Goal: Check status: Check status

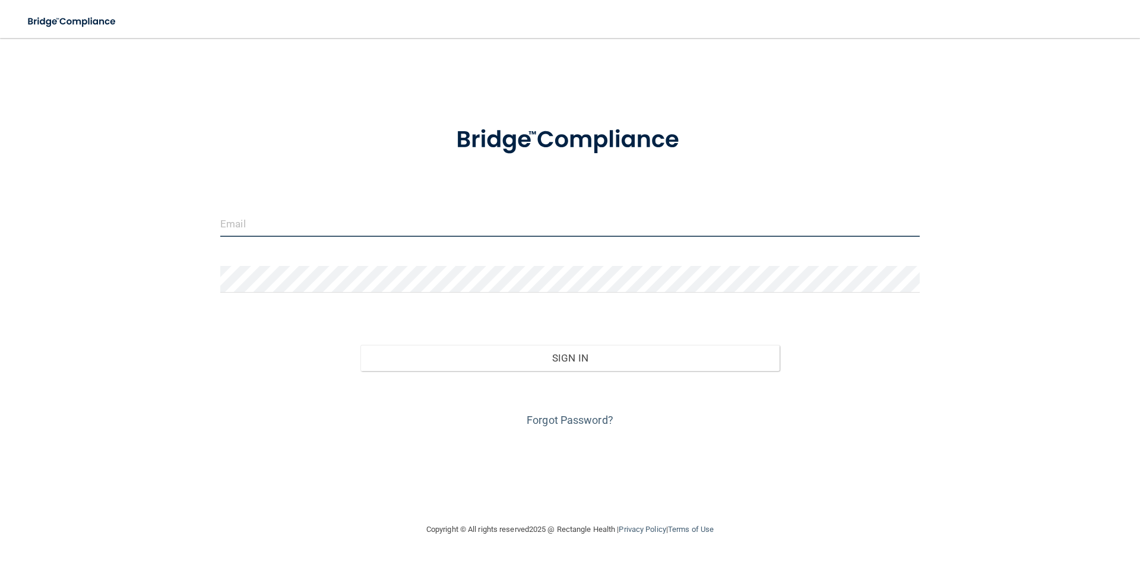
click at [299, 216] on input "email" at bounding box center [570, 223] width 700 height 27
type input "[EMAIL_ADDRESS][DOMAIN_NAME]"
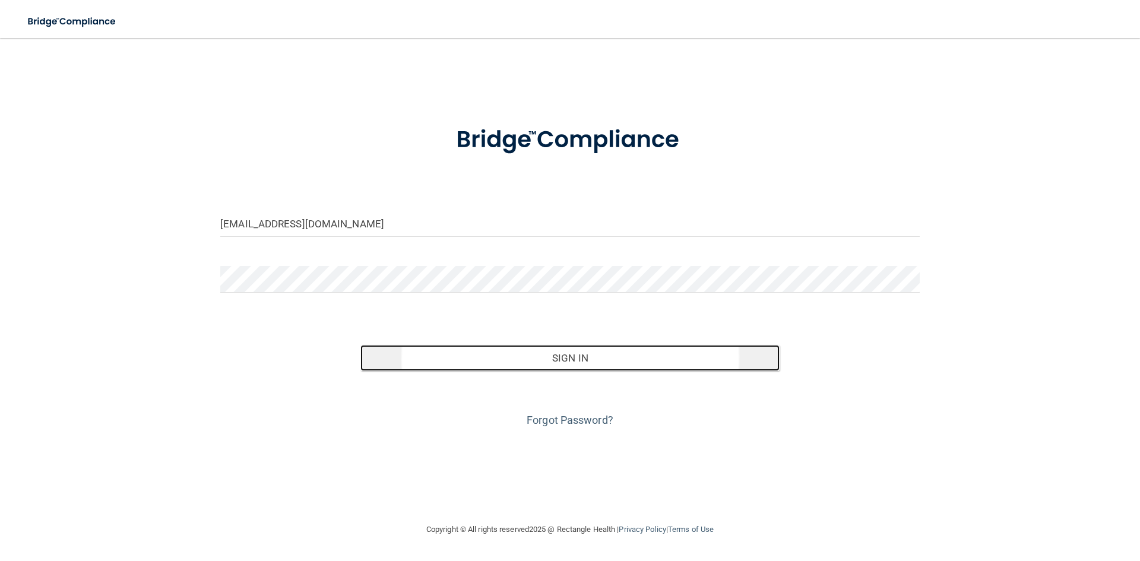
click at [599, 351] on button "Sign In" at bounding box center [570, 358] width 420 height 26
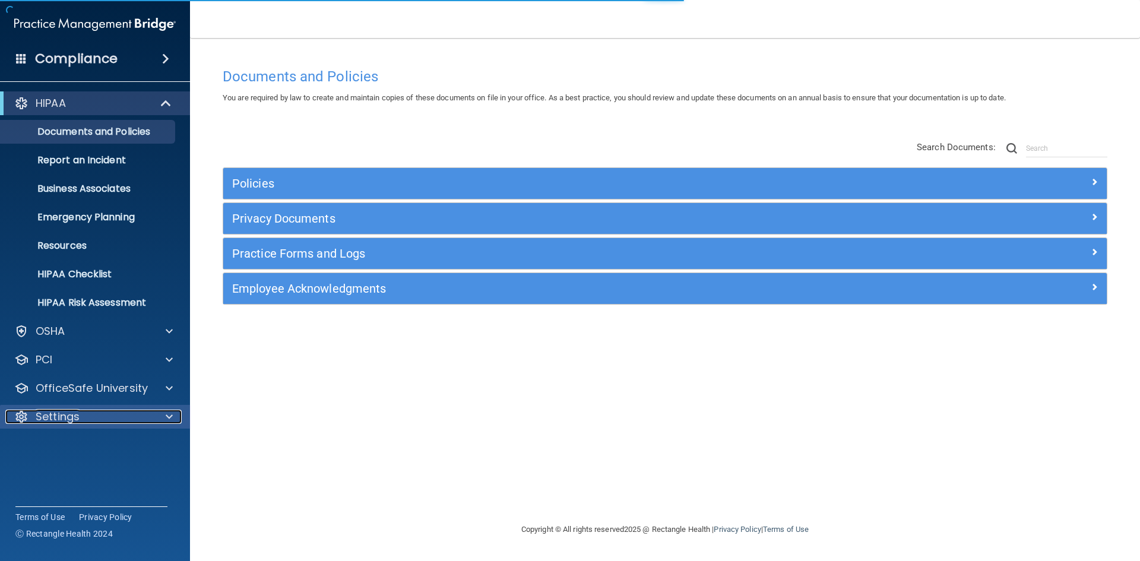
click at [90, 423] on div "Settings" at bounding box center [78, 417] width 147 height 14
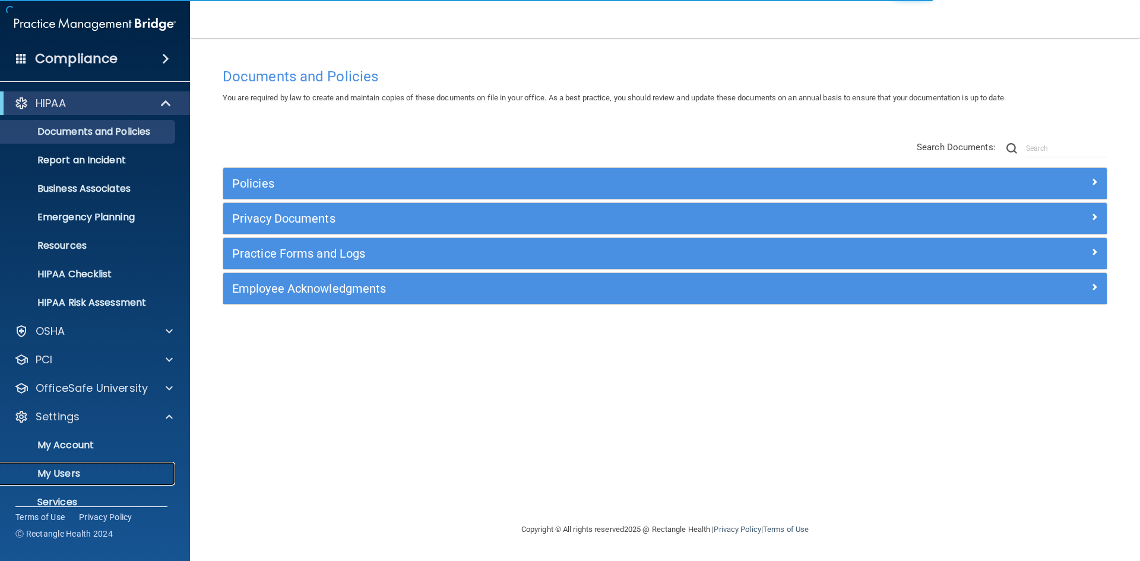
click at [86, 470] on p "My Users" at bounding box center [89, 474] width 162 height 12
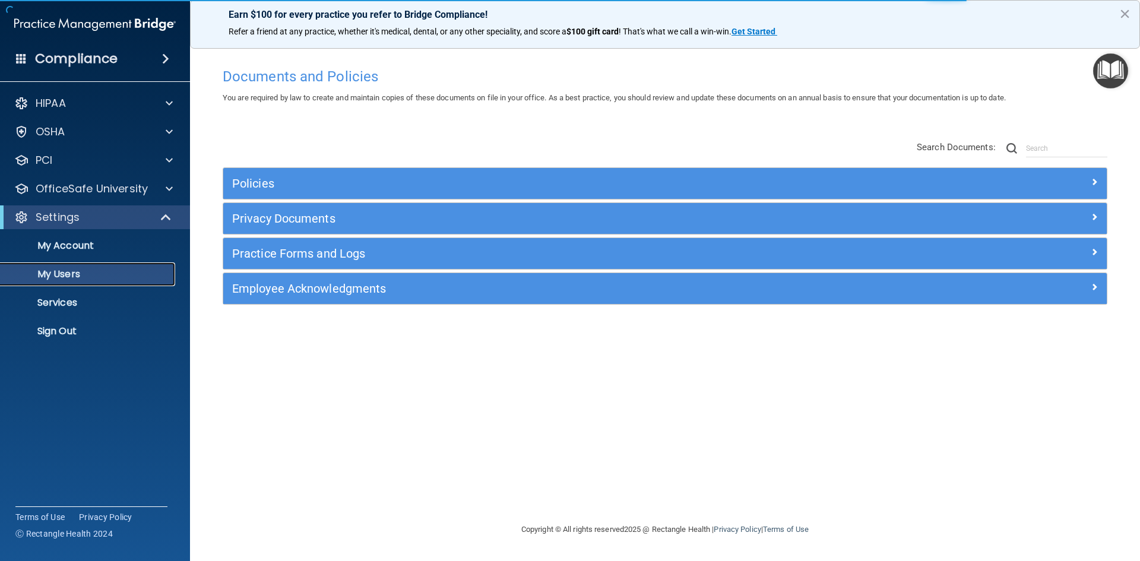
select select "20"
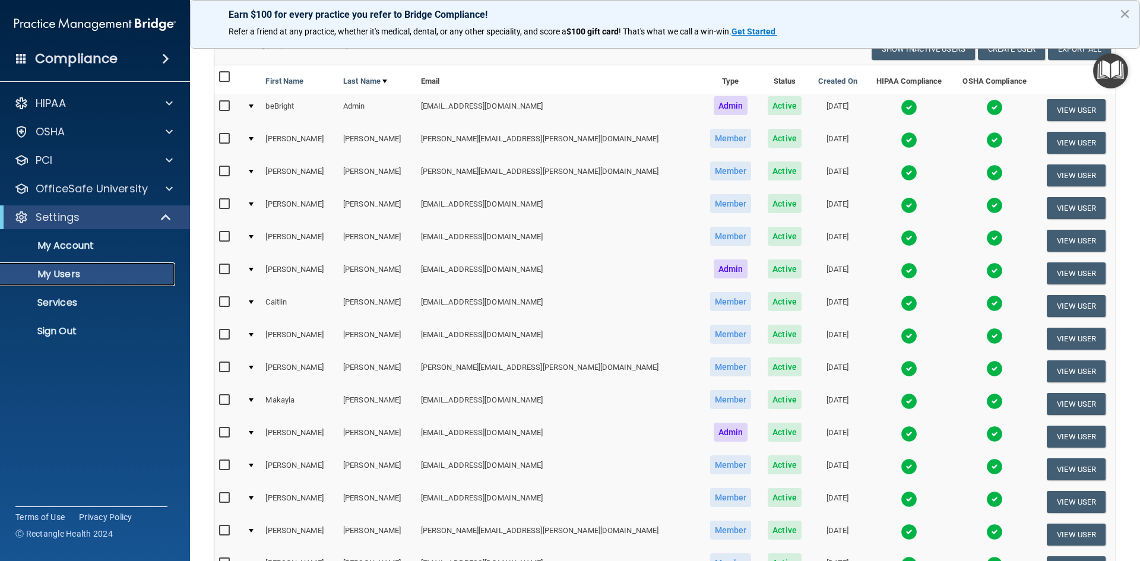
scroll to position [59, 0]
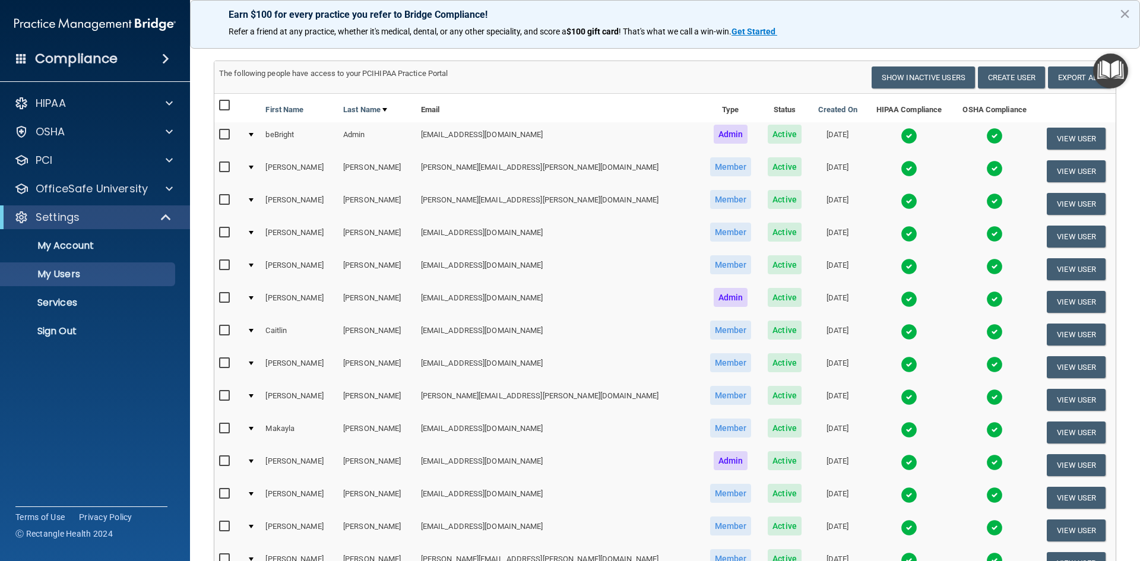
click at [901, 169] on img at bounding box center [909, 168] width 17 height 17
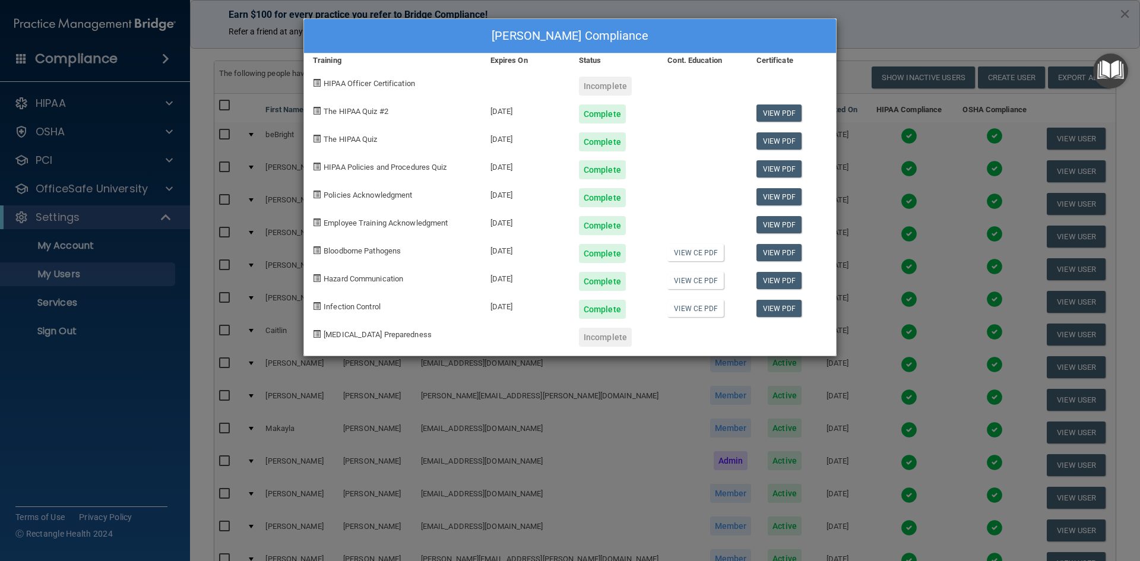
click at [888, 146] on div "[PERSON_NAME] Compliance Training Expires On Status Cont. Education Certificate…" at bounding box center [570, 280] width 1140 height 561
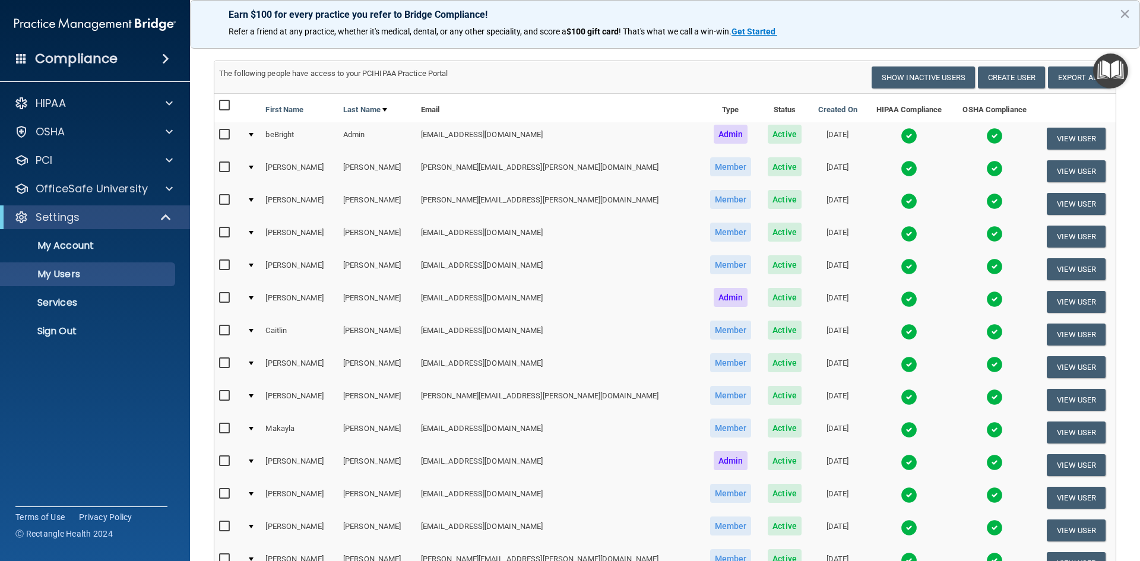
click at [901, 199] on img at bounding box center [909, 201] width 17 height 17
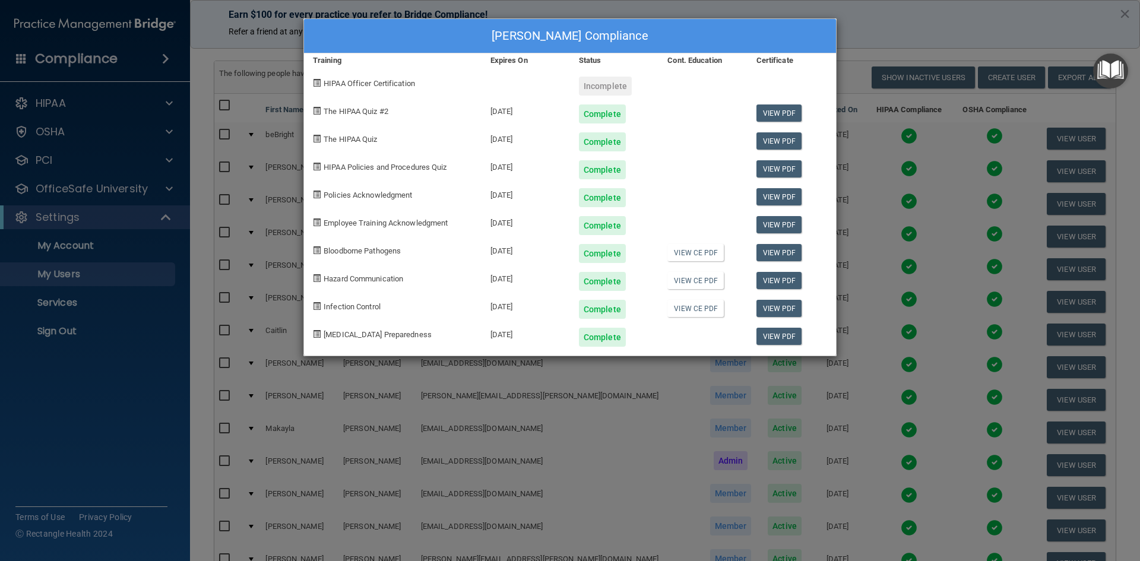
click at [885, 42] on div "[PERSON_NAME] Compliance Training Expires On Status Cont. Education Certificate…" at bounding box center [570, 280] width 1140 height 561
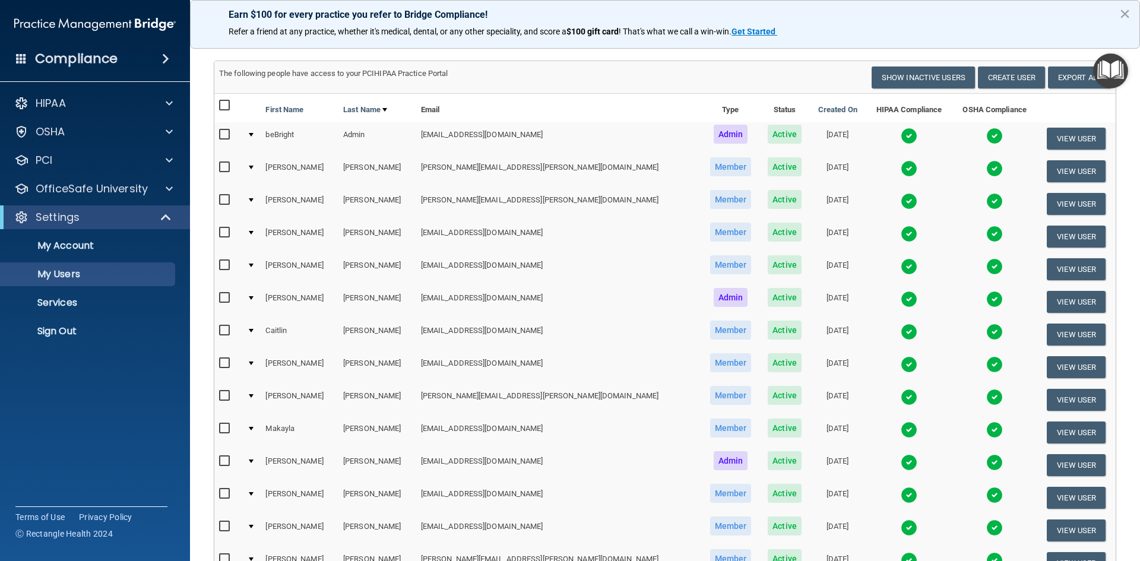
click at [901, 238] on img at bounding box center [909, 234] width 17 height 17
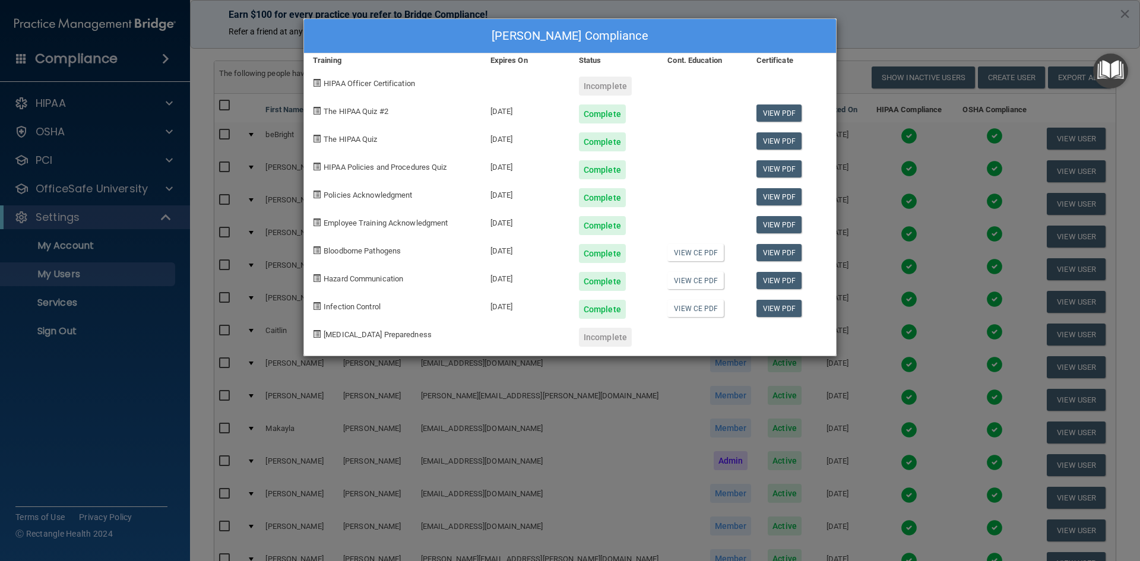
click at [881, 34] on div "[PERSON_NAME] Compliance Training Expires On Status Cont. Education Certificate…" at bounding box center [570, 280] width 1140 height 561
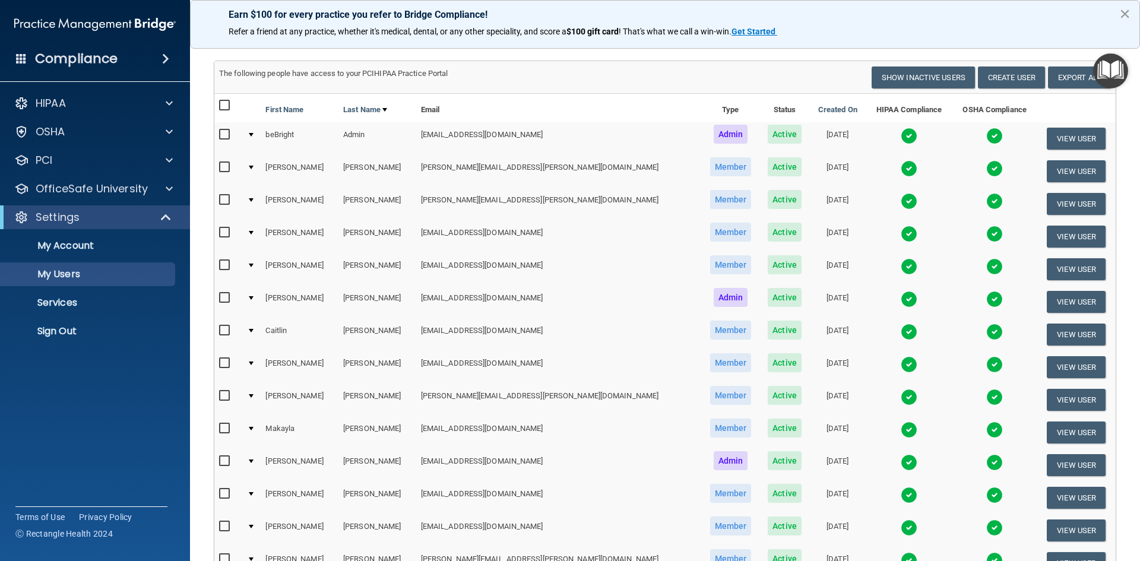
click at [1123, 15] on button "×" at bounding box center [1124, 13] width 11 height 19
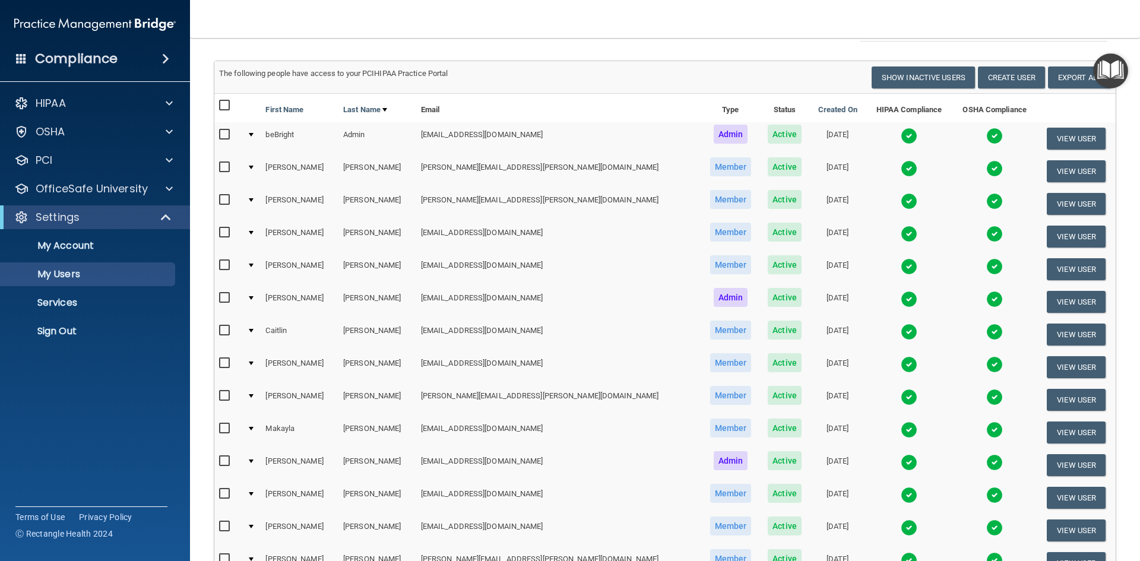
click at [901, 267] on img at bounding box center [909, 266] width 17 height 17
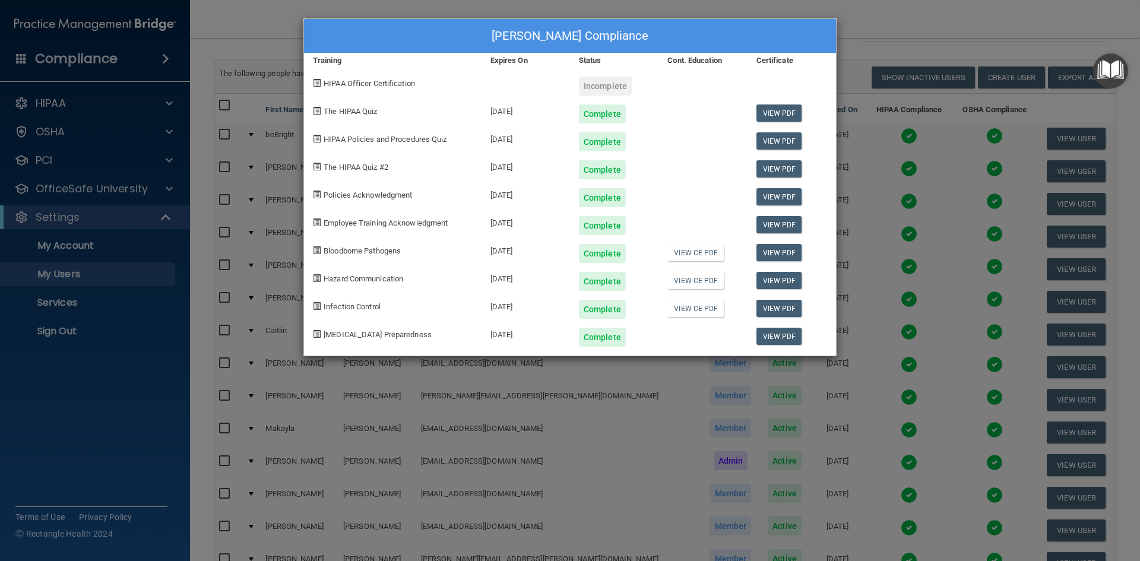
click at [948, 31] on div "[PERSON_NAME] Compliance Training Expires On Status Cont. Education Certificate…" at bounding box center [570, 280] width 1140 height 561
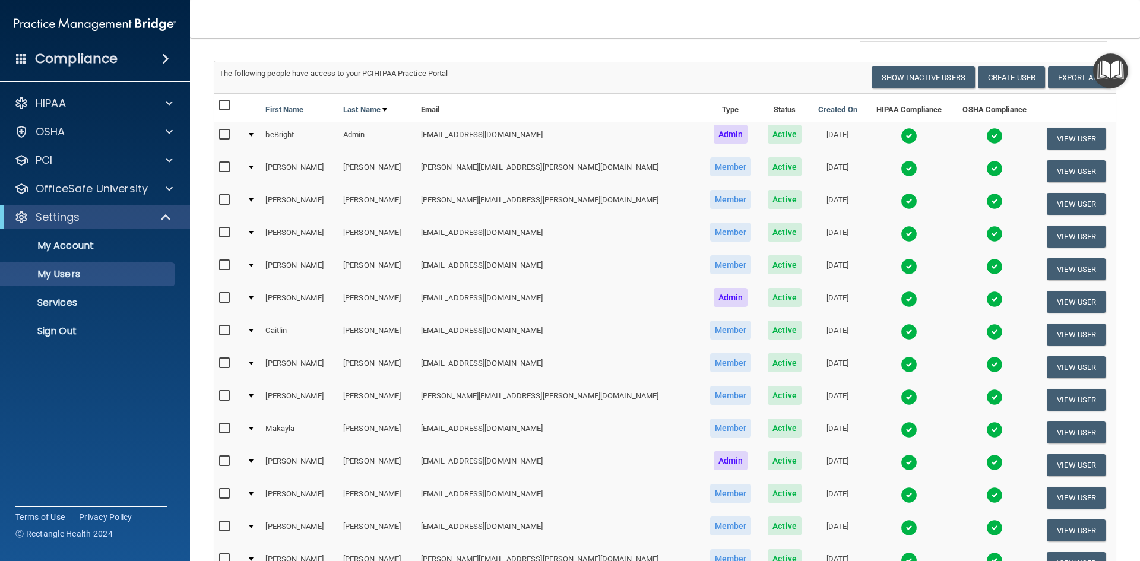
click at [901, 296] on img at bounding box center [909, 299] width 17 height 17
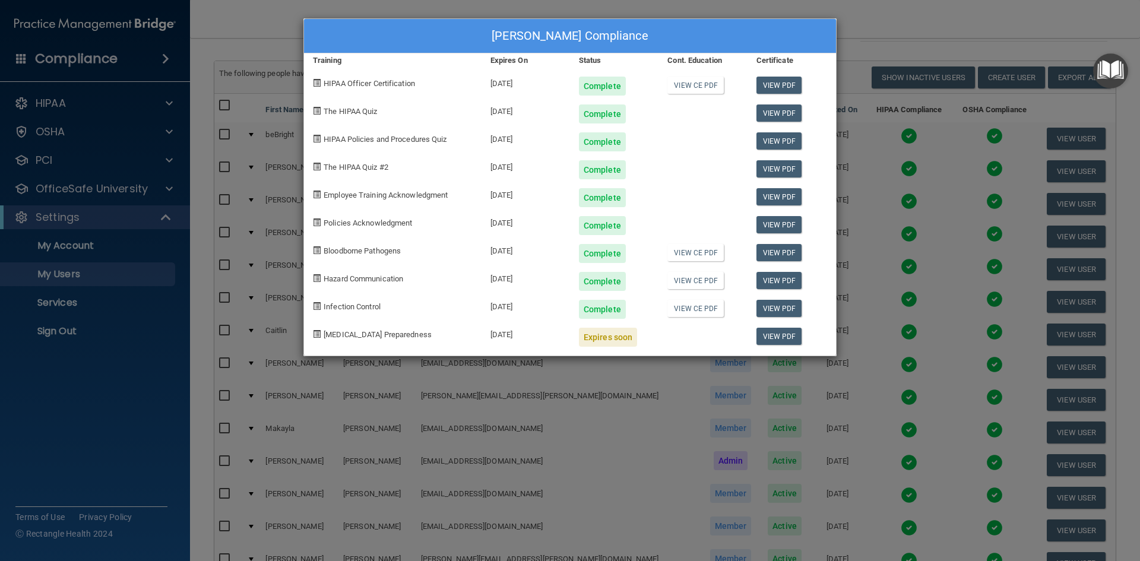
click at [888, 11] on div "[PERSON_NAME] Compliance Training Expires On Status Cont. Education Certificate…" at bounding box center [570, 280] width 1140 height 561
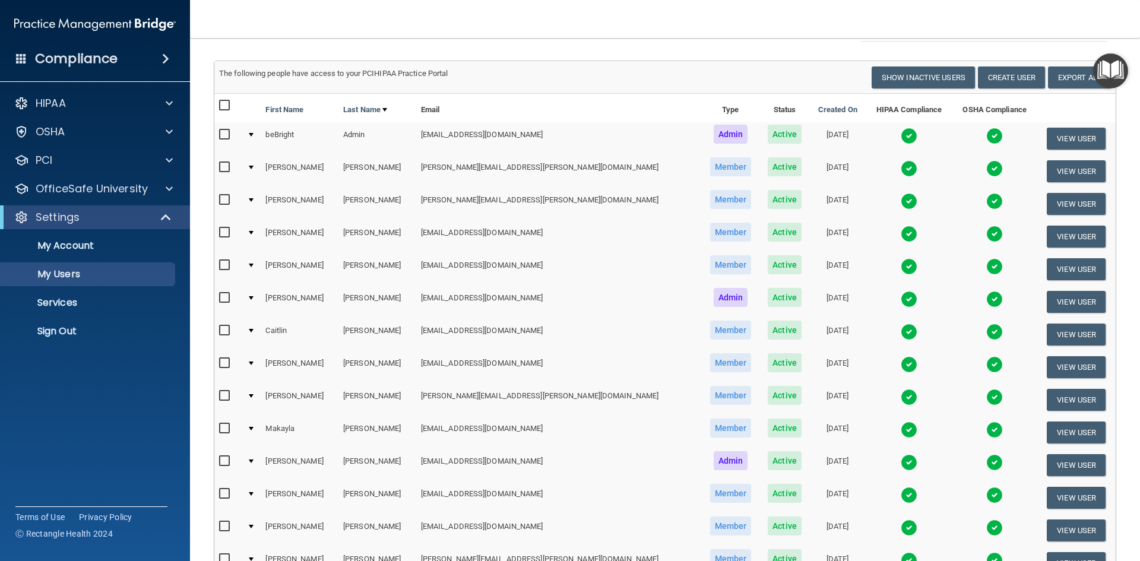
click at [901, 334] on img at bounding box center [909, 332] width 17 height 17
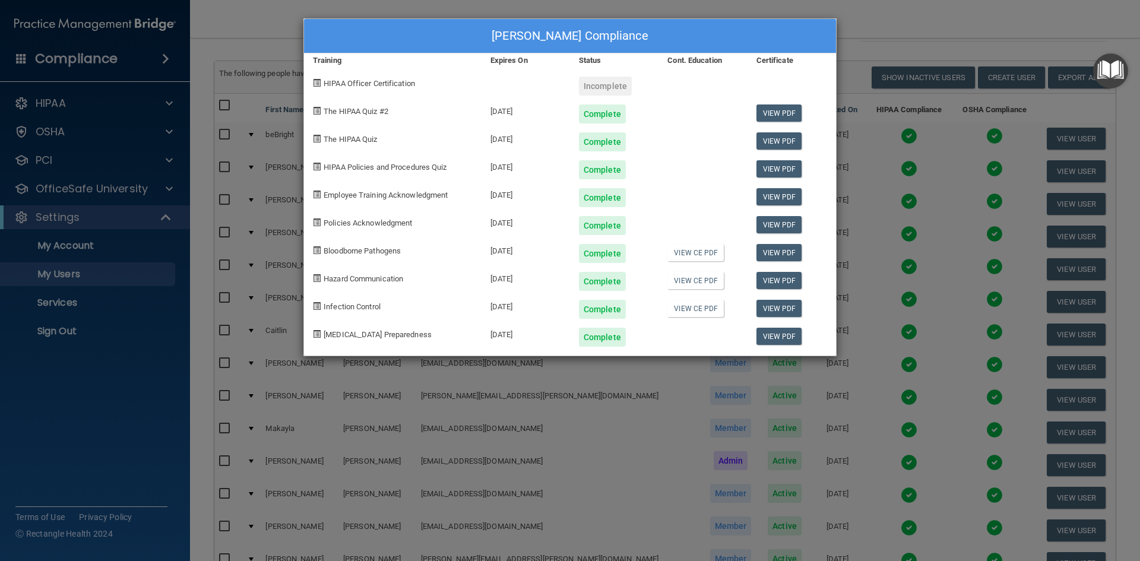
click at [913, 13] on div "[PERSON_NAME] Compliance Training Expires On Status Cont. Education Certificate…" at bounding box center [570, 280] width 1140 height 561
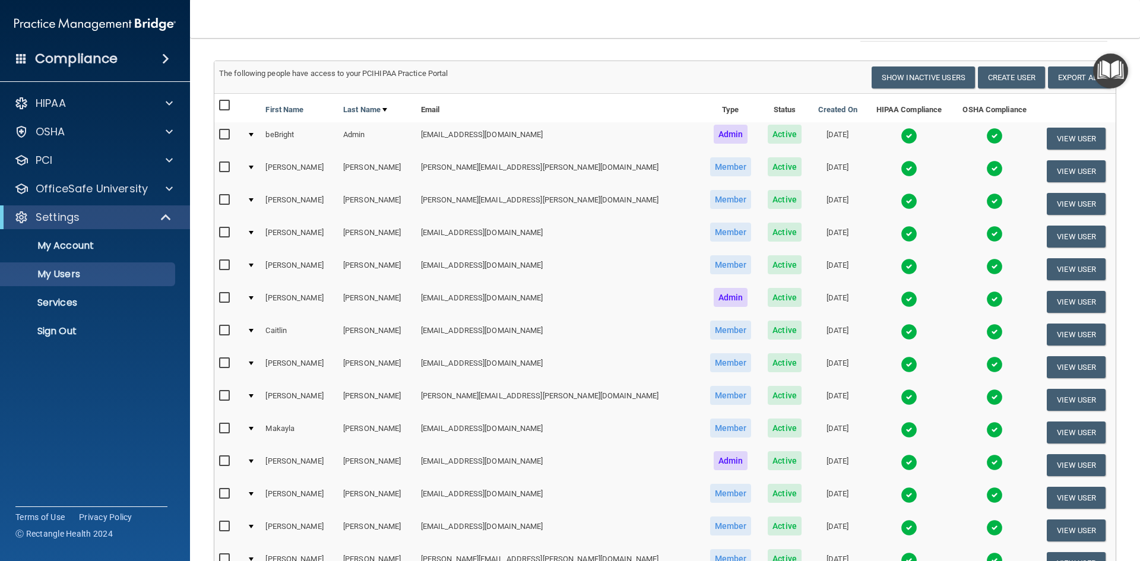
click at [901, 365] on img at bounding box center [909, 364] width 17 height 17
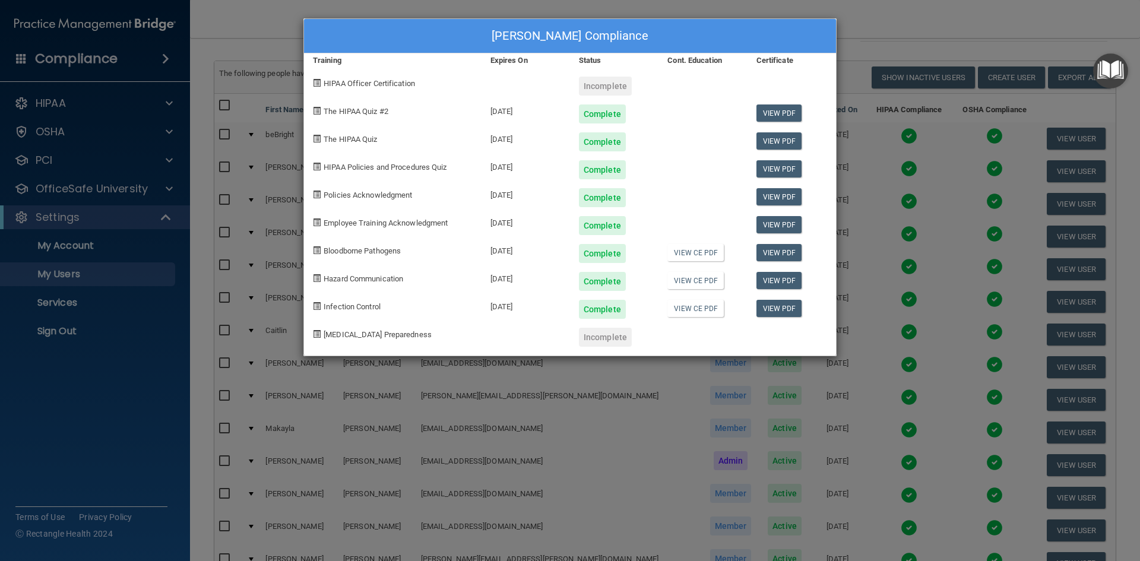
click at [897, 27] on div "[PERSON_NAME] Compliance Training Expires On Status Cont. Education Certificate…" at bounding box center [570, 280] width 1140 height 561
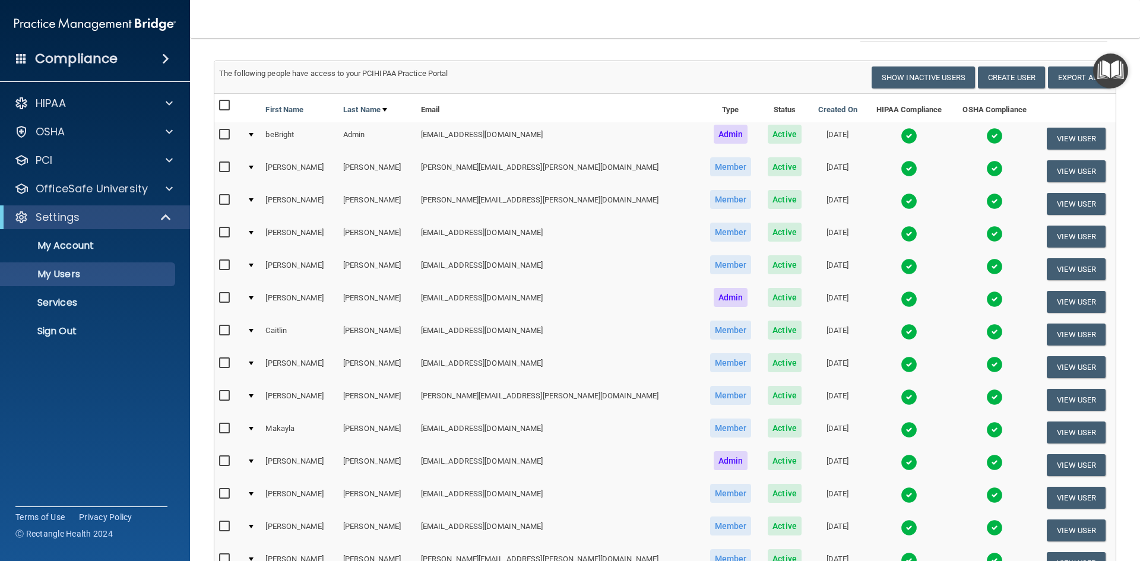
click at [901, 398] on img at bounding box center [909, 397] width 17 height 17
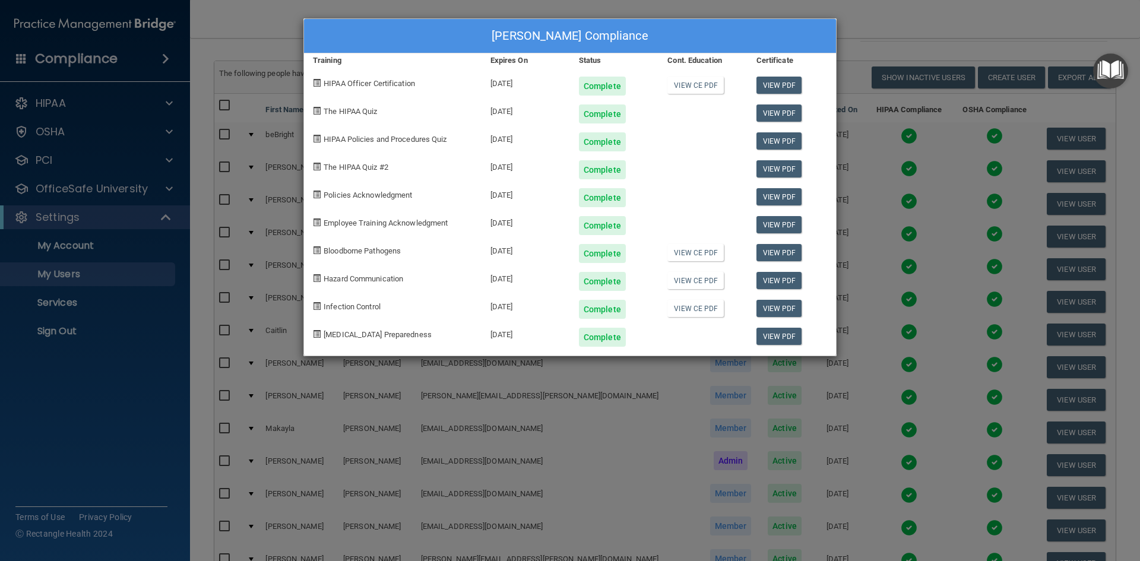
click at [941, 22] on div "[PERSON_NAME] Compliance Training Expires On Status Cont. Education Certificate…" at bounding box center [570, 280] width 1140 height 561
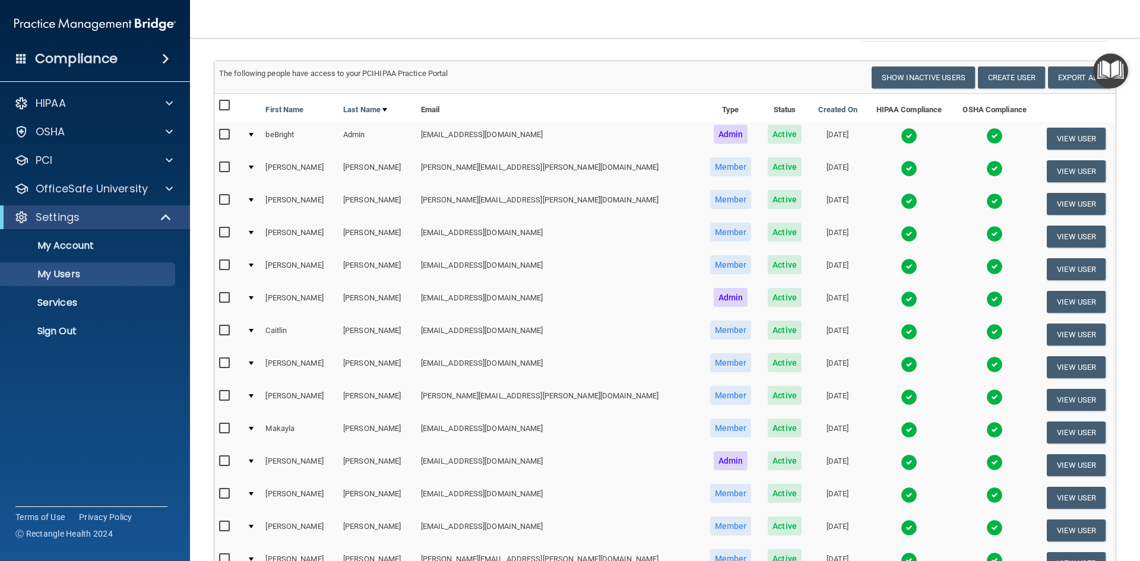
click at [901, 432] on img at bounding box center [909, 430] width 17 height 17
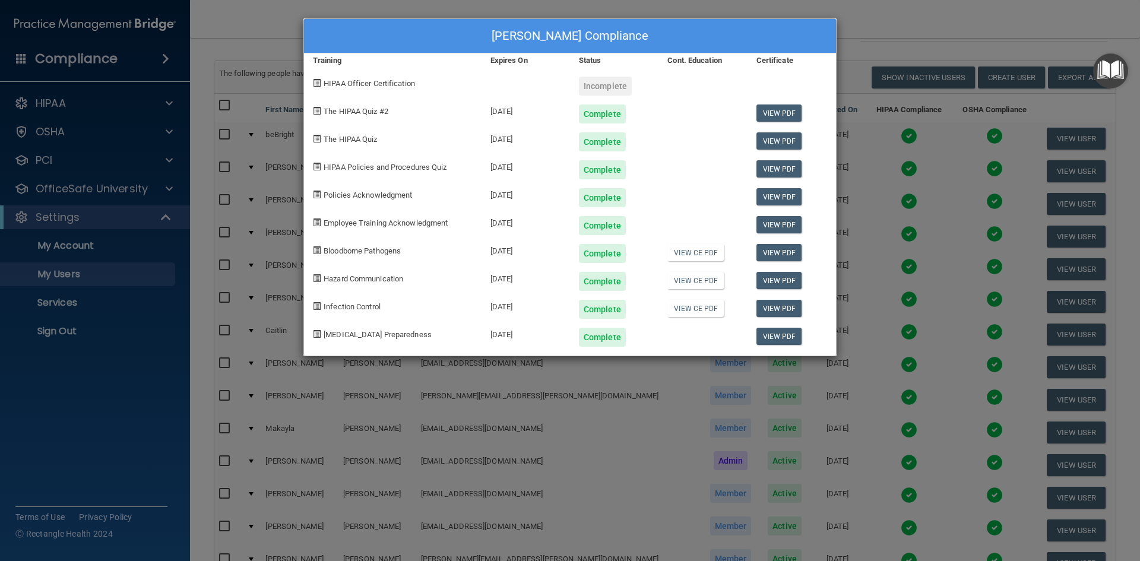
click at [920, 25] on div "[PERSON_NAME] Compliance Training Expires On Status Cont. Education Certificate…" at bounding box center [570, 280] width 1140 height 561
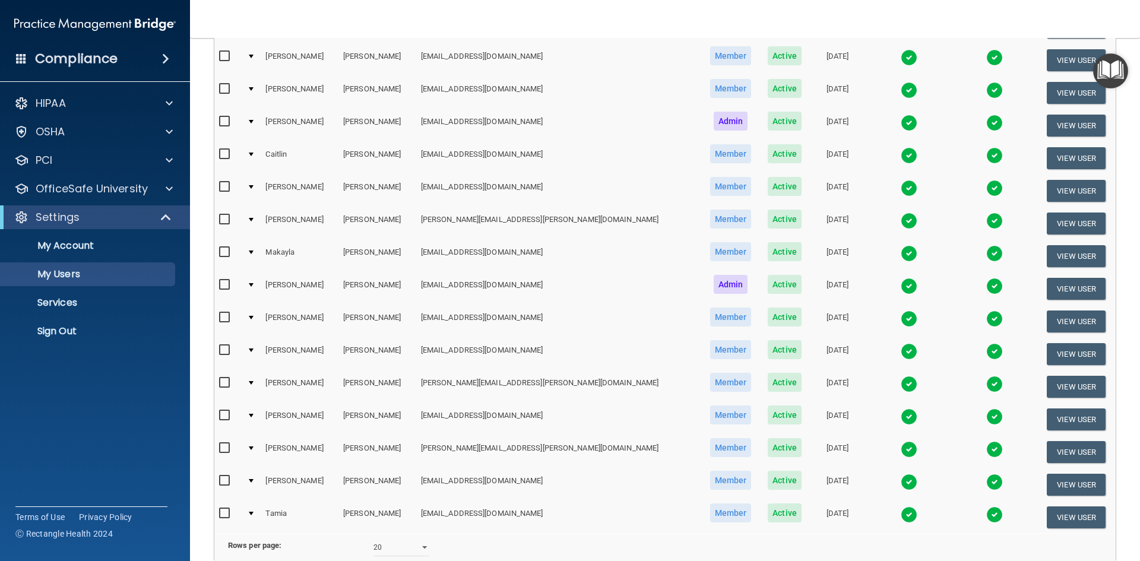
scroll to position [238, 0]
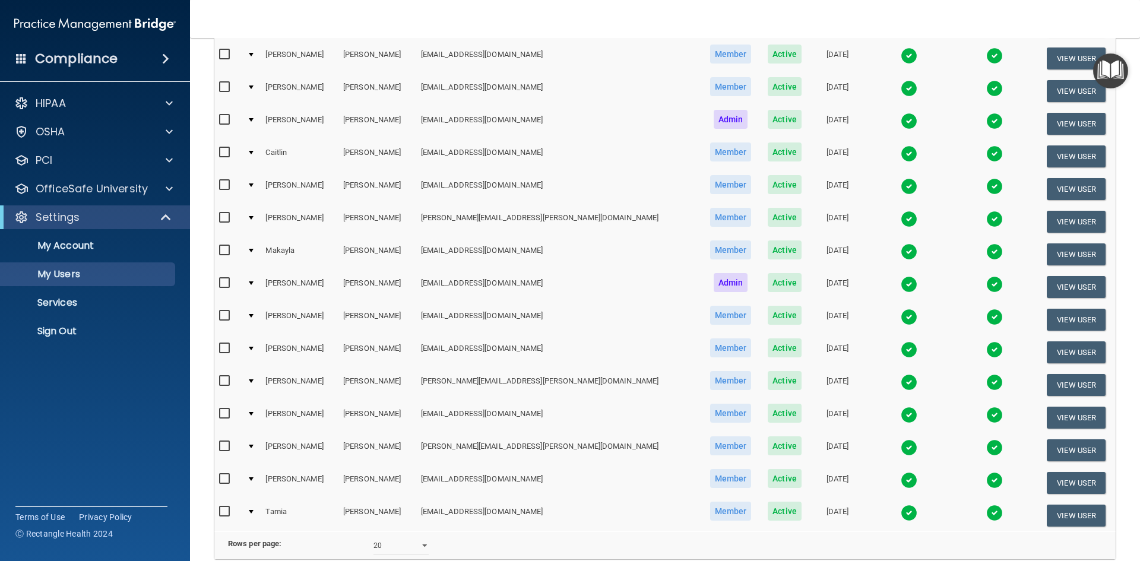
click at [901, 250] on img at bounding box center [909, 251] width 17 height 17
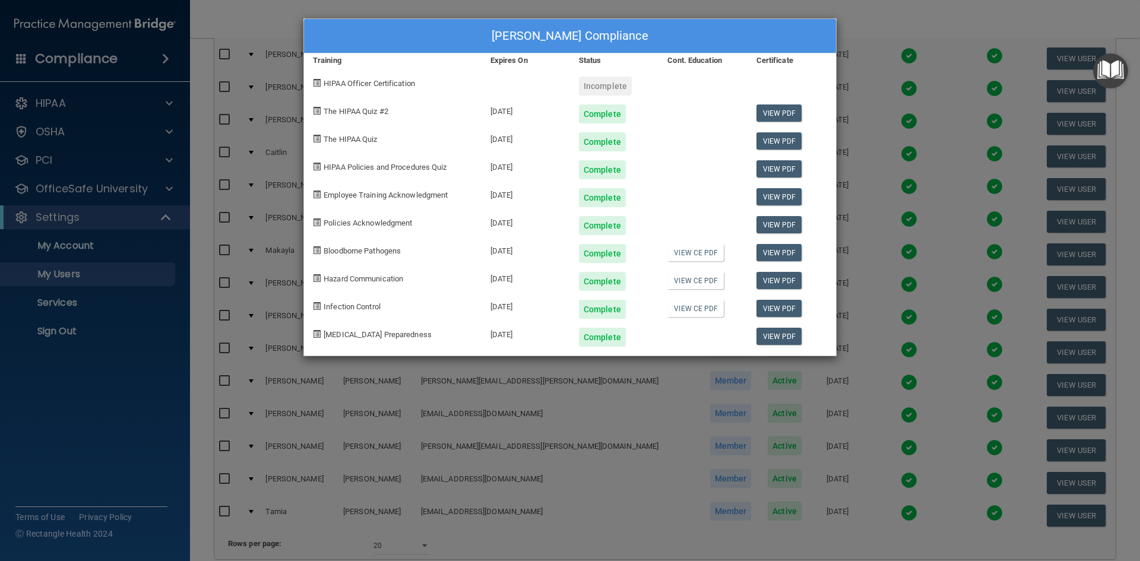
click at [866, 28] on div "[PERSON_NAME] Compliance Training Expires On Status Cont. Education Certificate…" at bounding box center [570, 280] width 1140 height 561
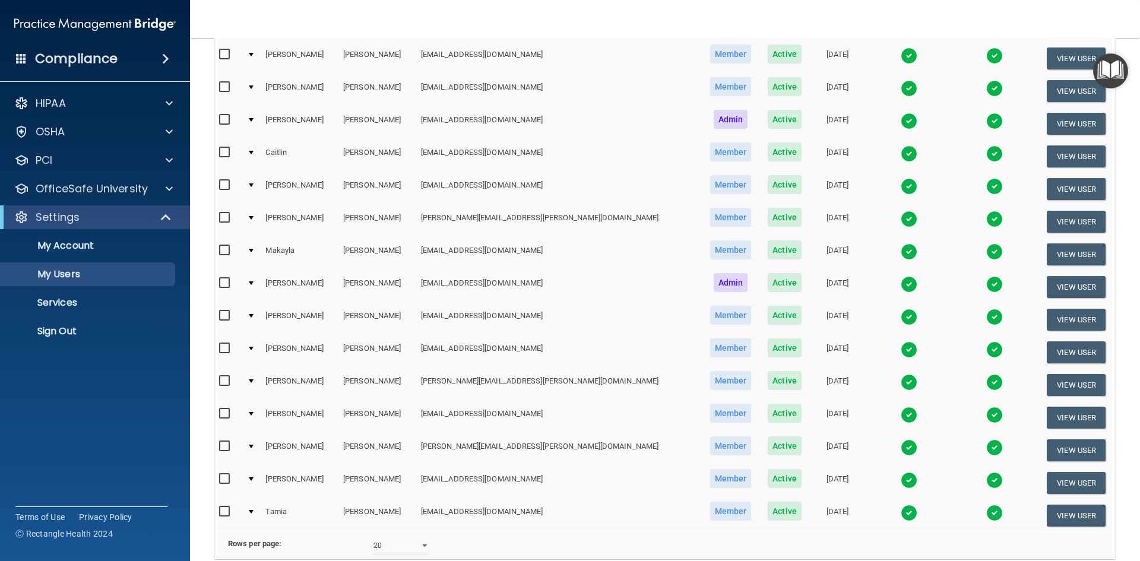
click at [901, 287] on img at bounding box center [909, 284] width 17 height 17
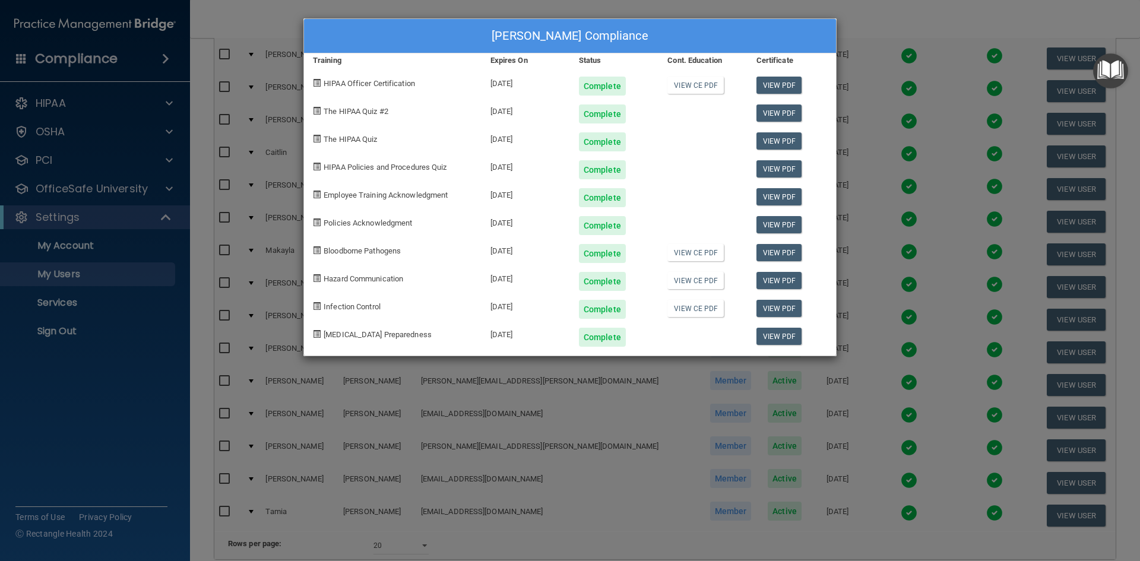
click at [891, 20] on div "[PERSON_NAME] Compliance Training Expires On Status Cont. Education Certificate…" at bounding box center [570, 280] width 1140 height 561
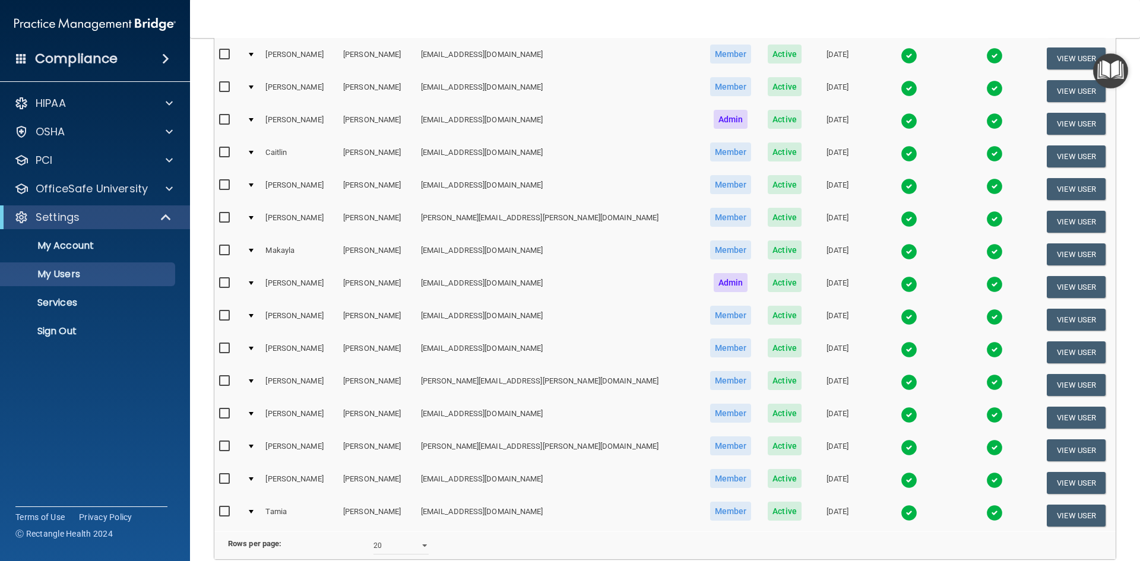
click at [901, 319] on img at bounding box center [909, 317] width 17 height 17
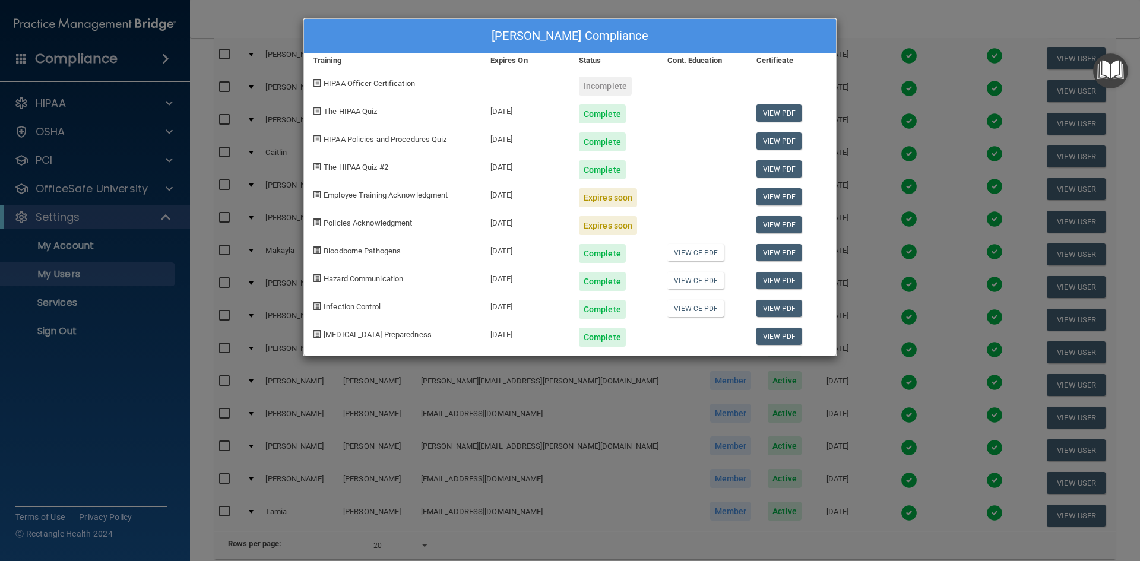
click at [907, 18] on div "[PERSON_NAME] Compliance Training Expires On Status Cont. Education Certificate…" at bounding box center [570, 280] width 1140 height 561
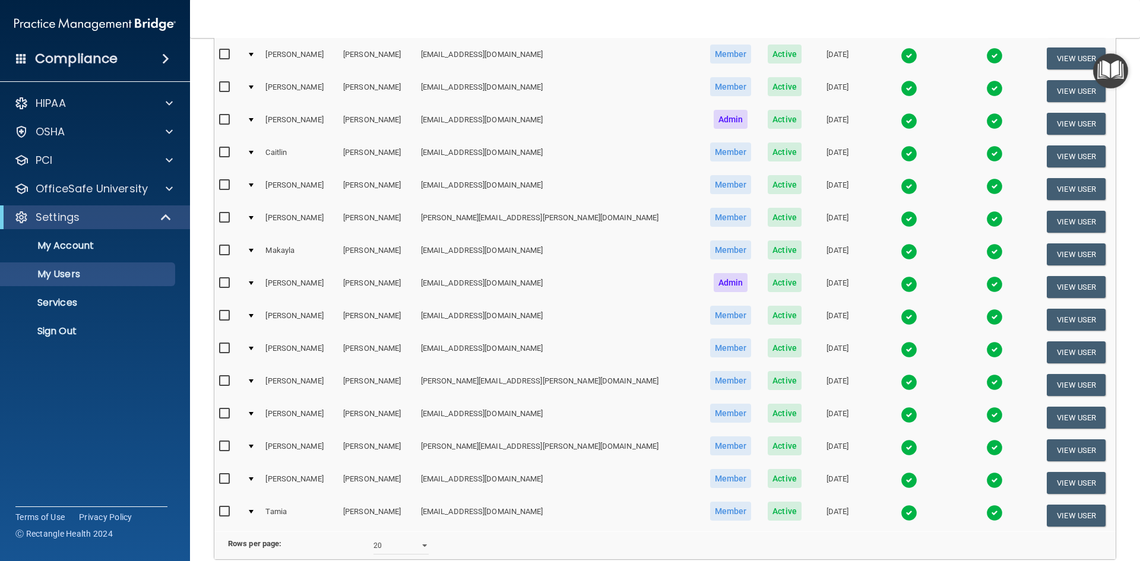
click at [901, 347] on img at bounding box center [909, 349] width 17 height 17
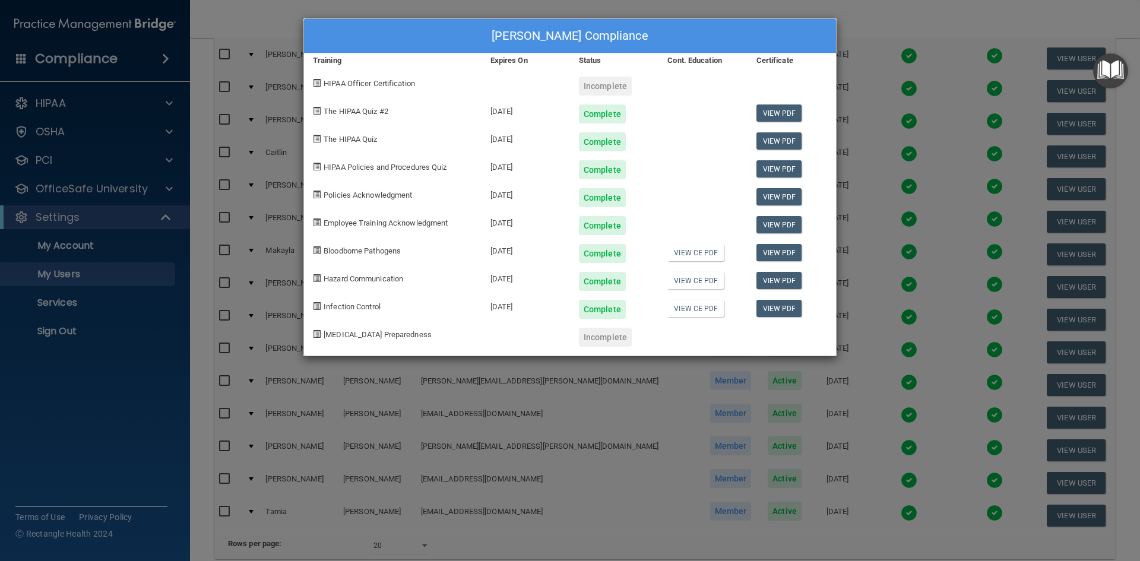
click at [767, 10] on div "[PERSON_NAME] Compliance Training Expires On Status Cont. Education Certificate…" at bounding box center [570, 280] width 1140 height 561
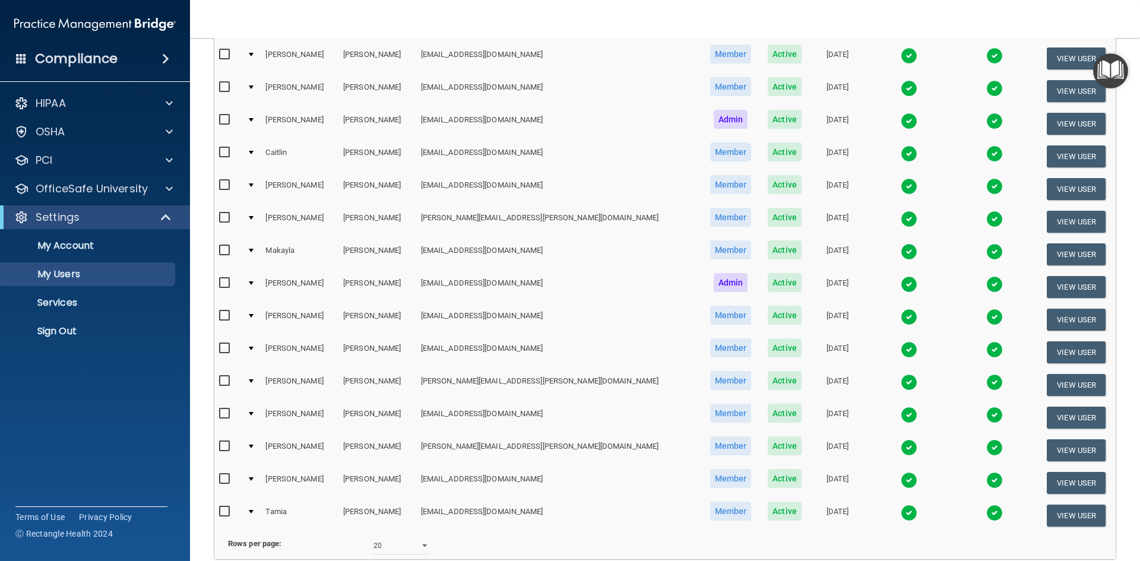
click at [901, 384] on img at bounding box center [909, 382] width 17 height 17
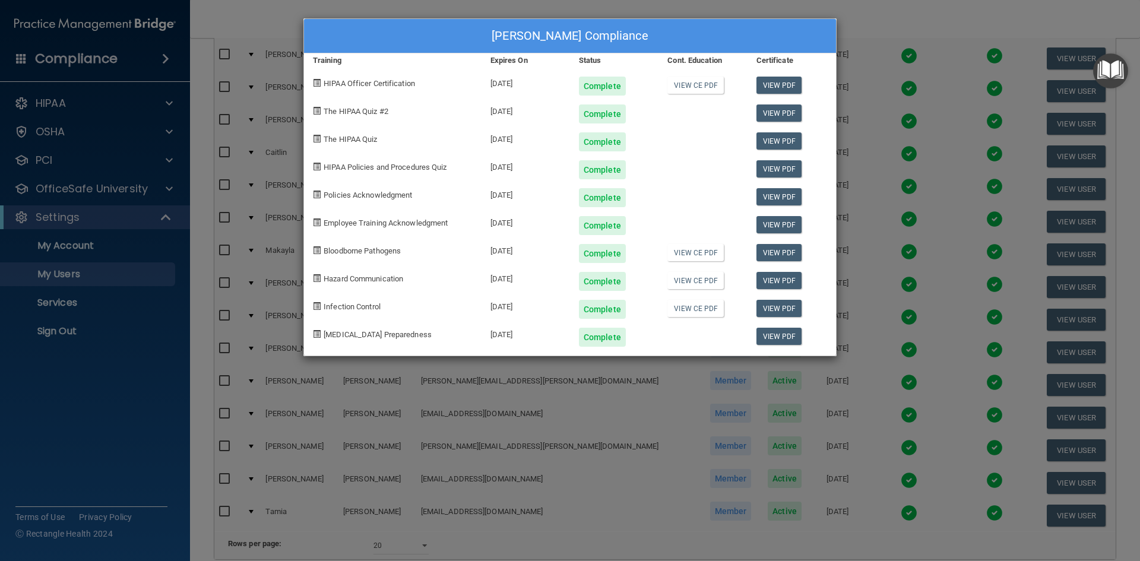
click at [935, 22] on div "[PERSON_NAME] Compliance Training Expires On Status Cont. Education Certificate…" at bounding box center [570, 280] width 1140 height 561
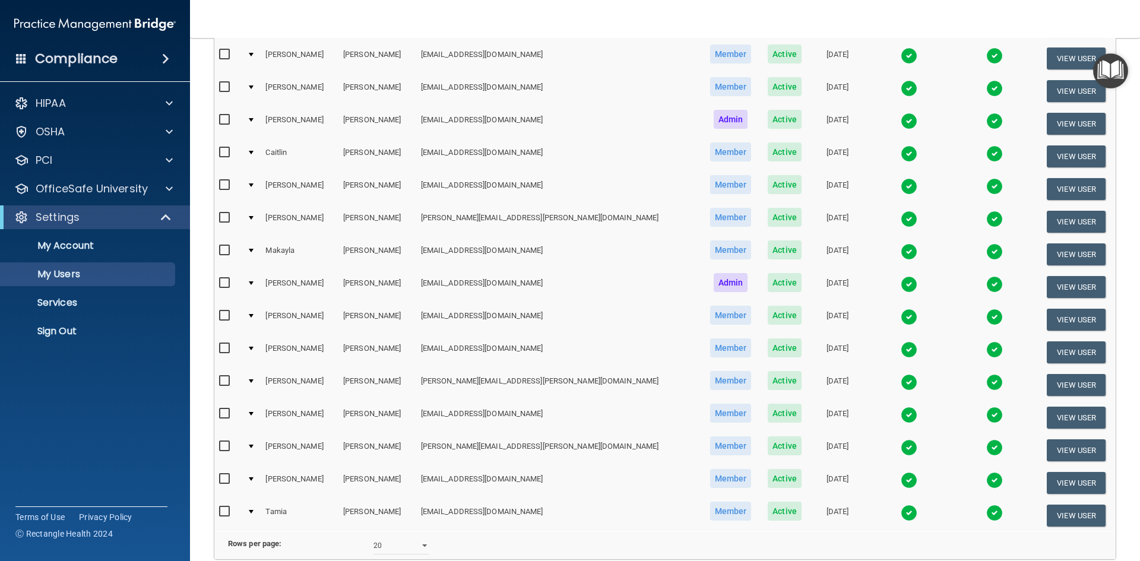
click at [901, 417] on img at bounding box center [909, 415] width 17 height 17
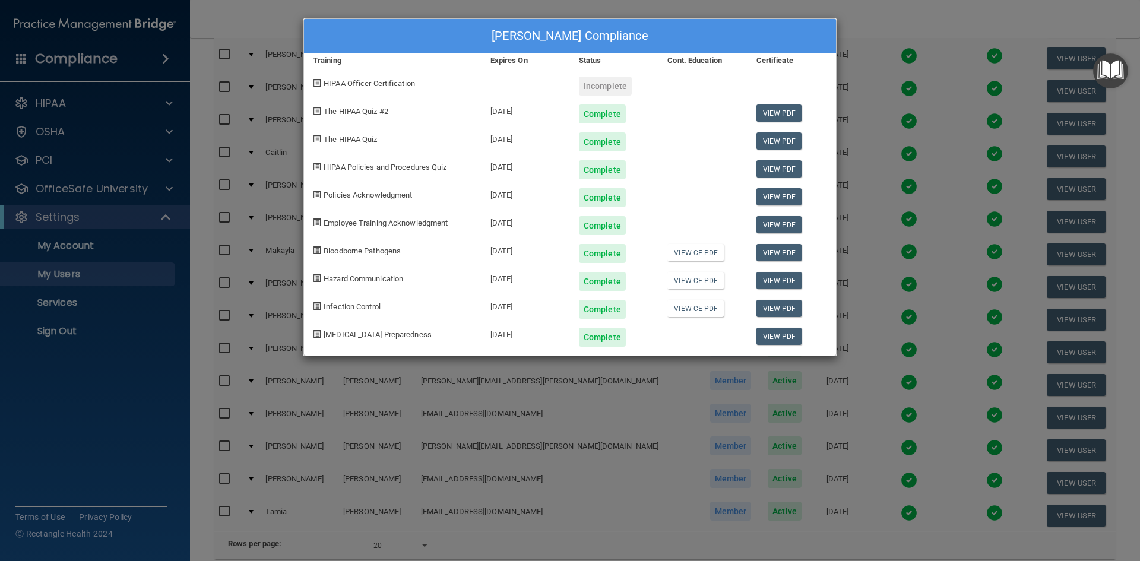
click at [865, 21] on div "[PERSON_NAME] Compliance Training Expires On Status Cont. Education Certificate…" at bounding box center [570, 280] width 1140 height 561
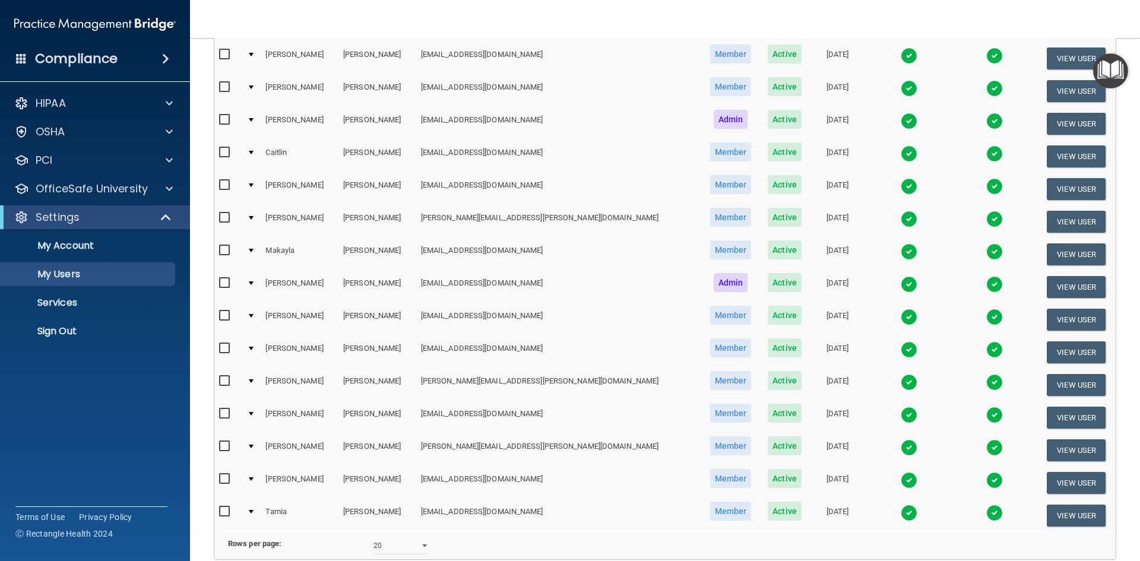
click at [901, 452] on img at bounding box center [909, 447] width 17 height 17
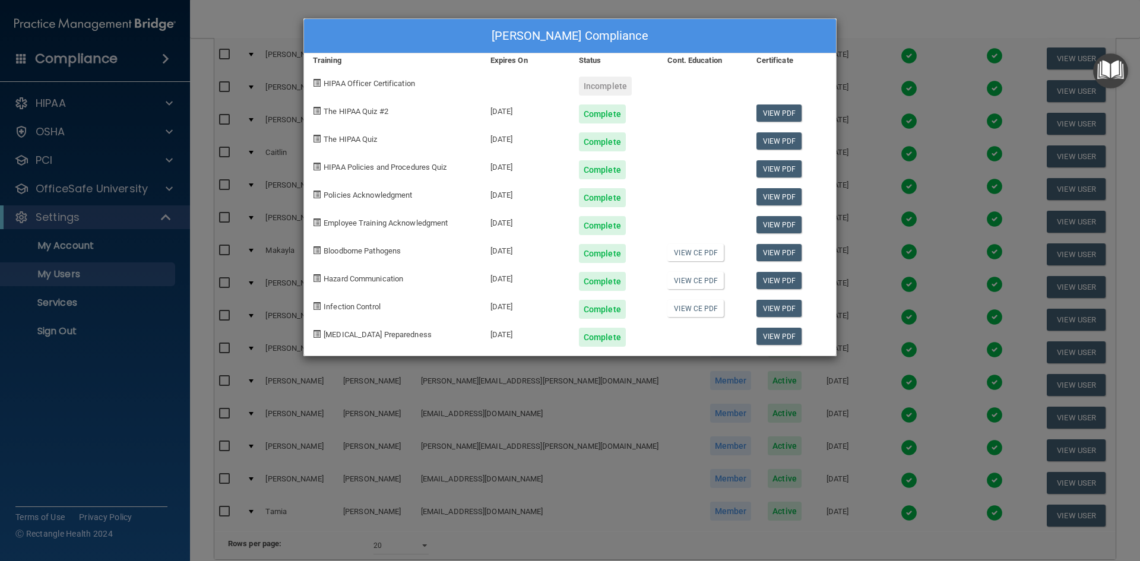
click at [862, 18] on div "[PERSON_NAME] Compliance Training Expires On Status Cont. Education Certificate…" at bounding box center [570, 280] width 1140 height 561
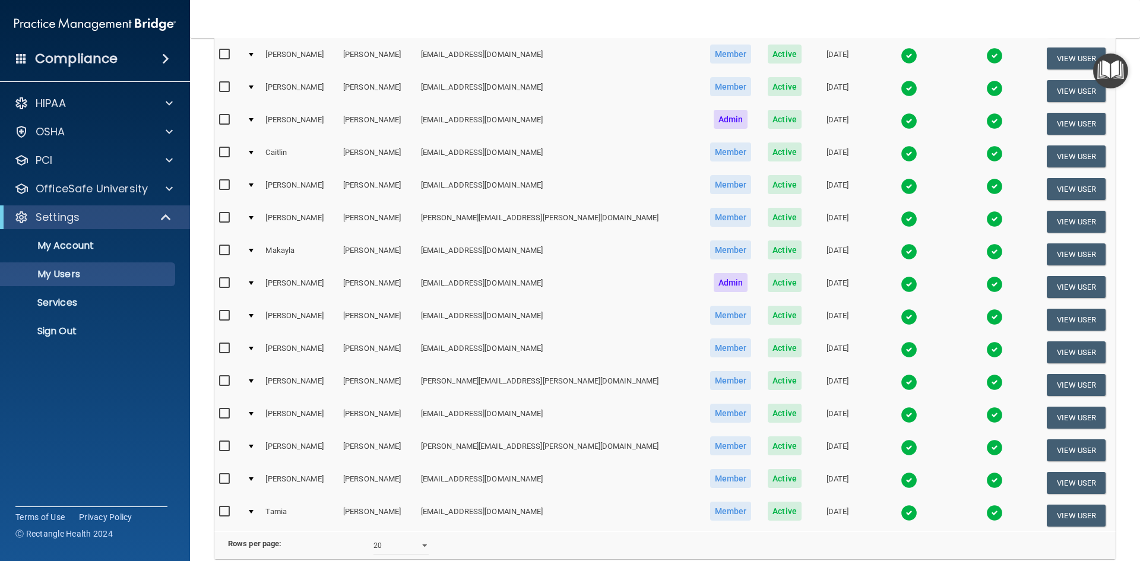
click at [901, 482] on img at bounding box center [909, 480] width 17 height 17
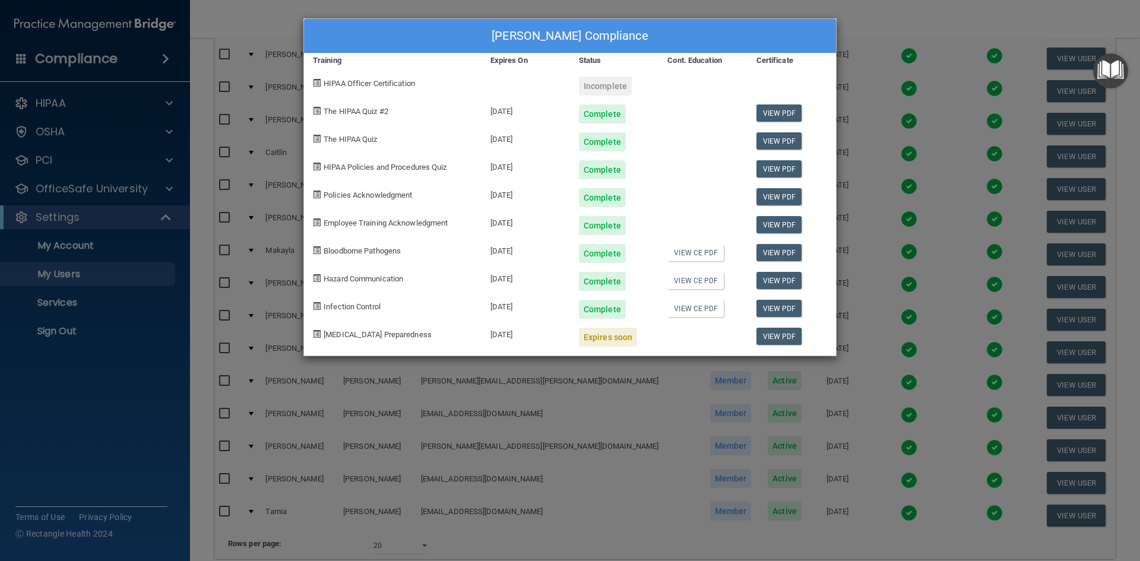
click at [887, 22] on div "[PERSON_NAME] Compliance Training Expires On Status Cont. Education Certificate…" at bounding box center [570, 280] width 1140 height 561
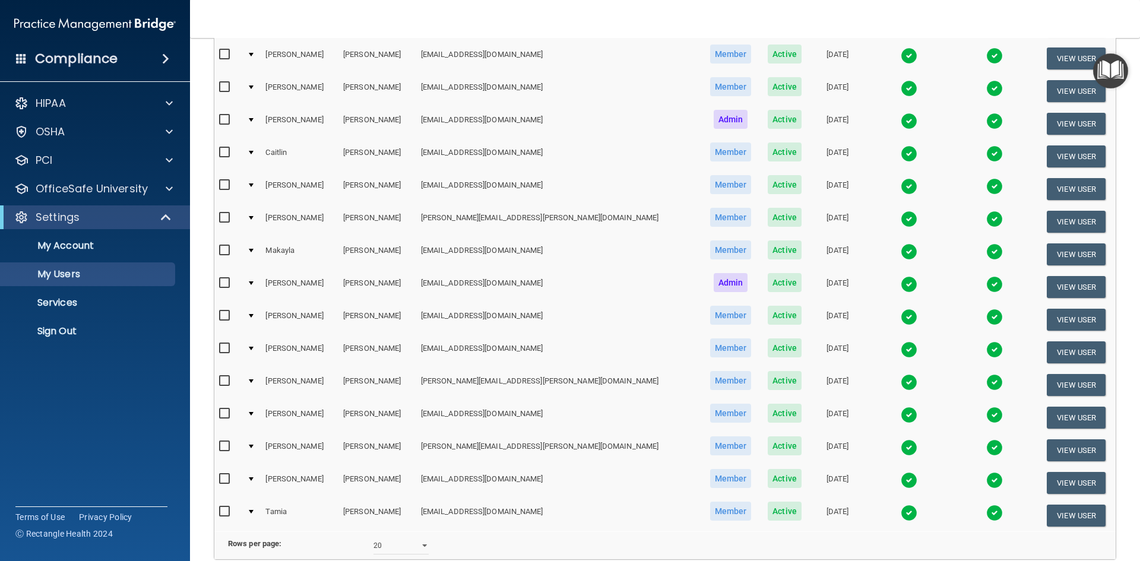
click at [901, 511] on img at bounding box center [909, 513] width 17 height 17
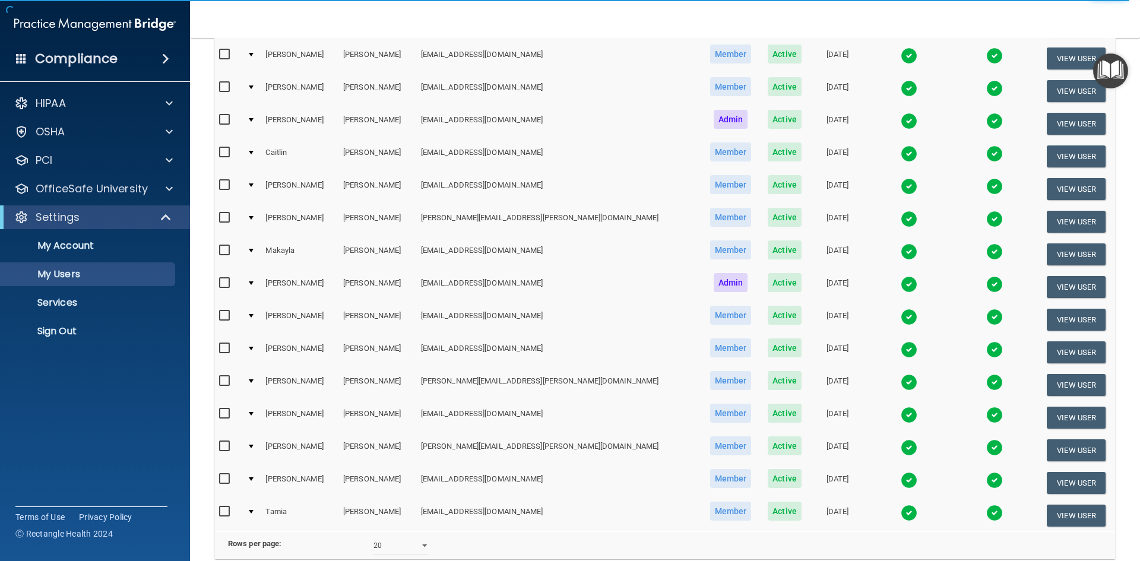
click at [901, 512] on img at bounding box center [909, 513] width 17 height 17
click at [901, 485] on img at bounding box center [909, 480] width 17 height 17
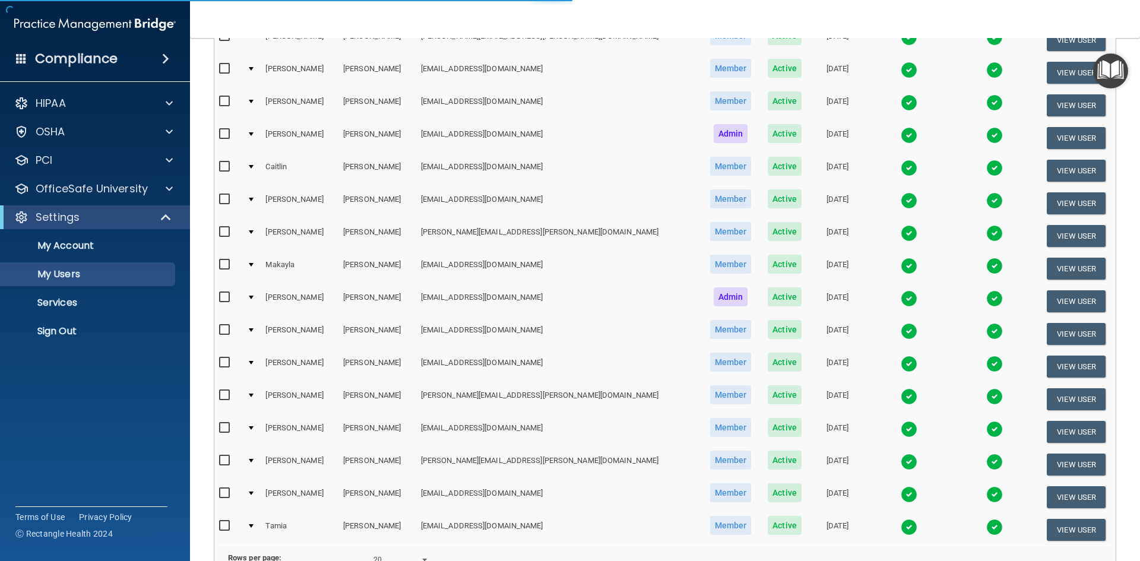
click at [901, 363] on img at bounding box center [909, 364] width 17 height 17
click at [901, 266] on img at bounding box center [909, 266] width 17 height 17
